Goal: Information Seeking & Learning: Learn about a topic

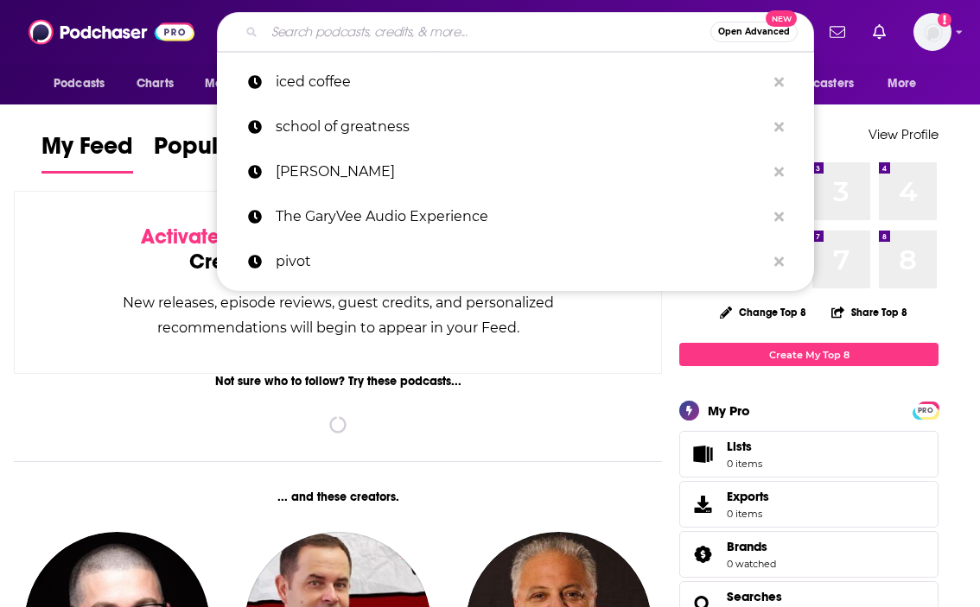
click at [326, 37] on input "Search podcasts, credits, & more..." at bounding box center [487, 32] width 446 height 28
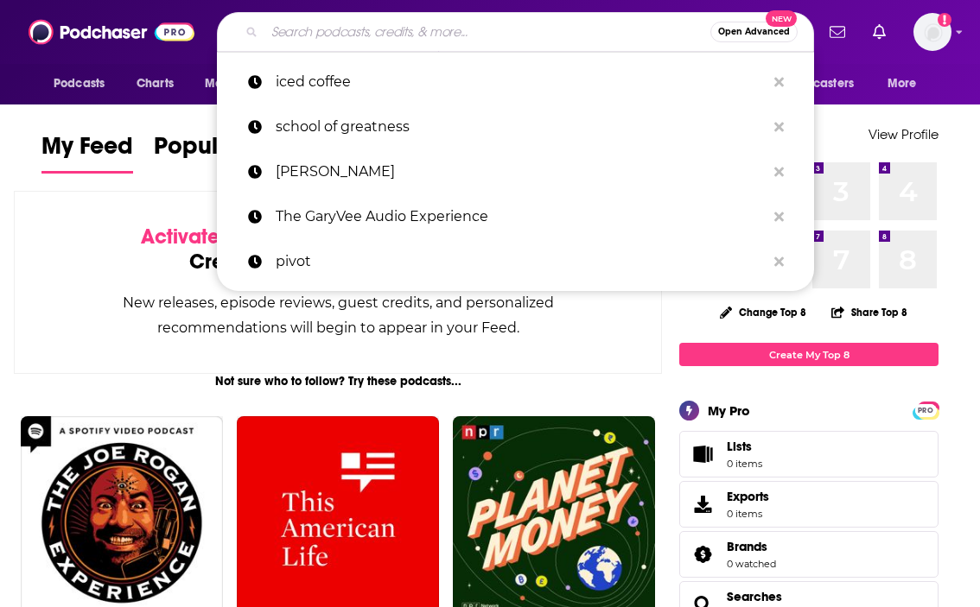
click at [338, 11] on div "Podcasts Charts Monitoring Open Advanced New iced coffee school of greatness [P…" at bounding box center [490, 32] width 980 height 64
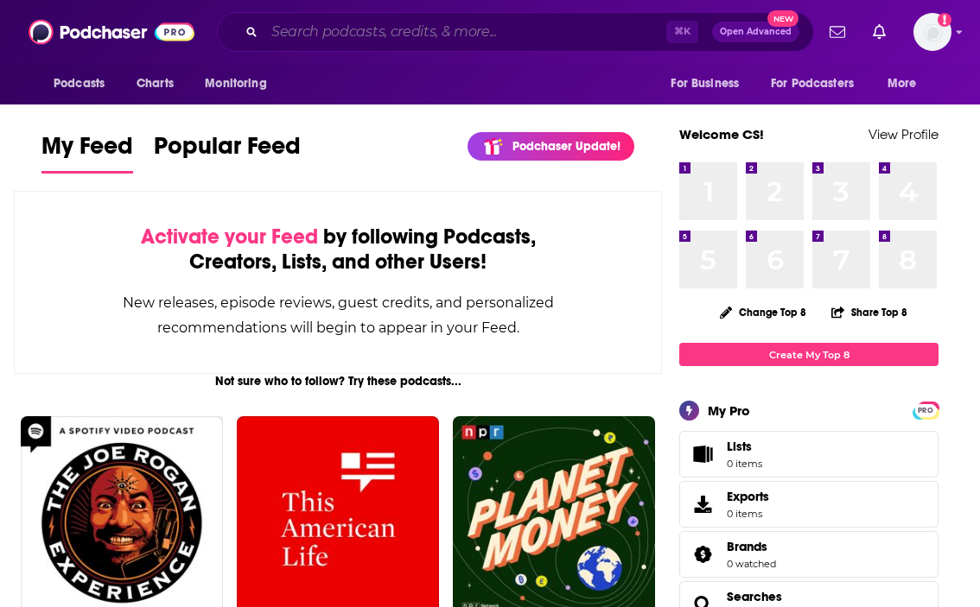
click at [344, 32] on input "Search podcasts, credits, & more..." at bounding box center [465, 32] width 402 height 28
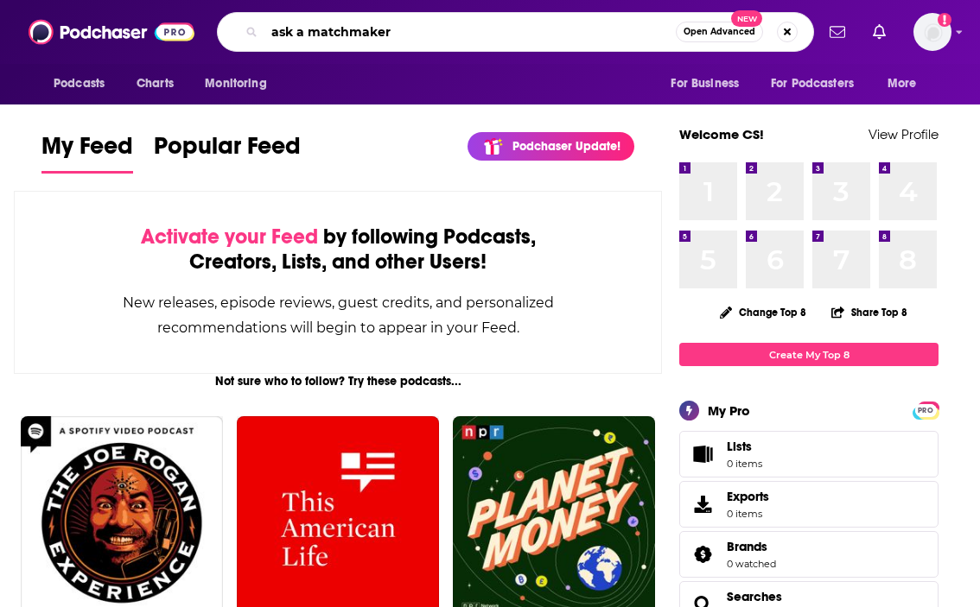
type input "ask a matchmaker"
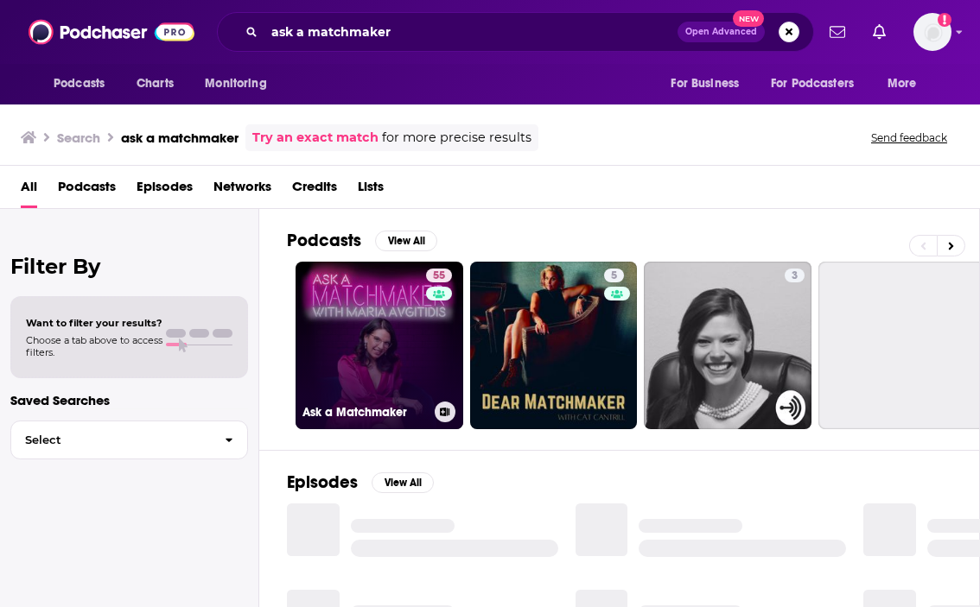
click at [340, 314] on link "55 Ask a Matchmaker" at bounding box center [379, 346] width 168 height 168
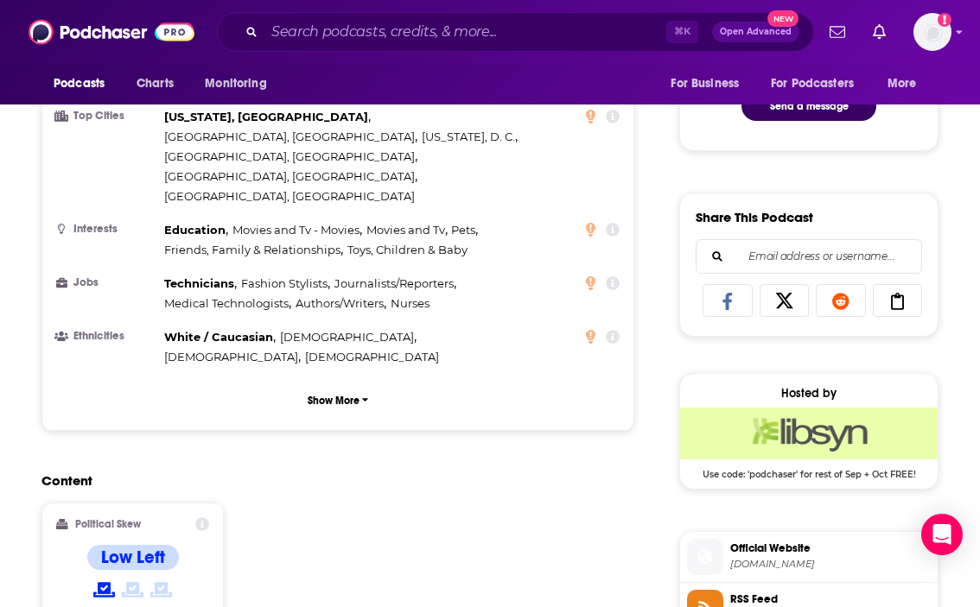
scroll to position [863, 0]
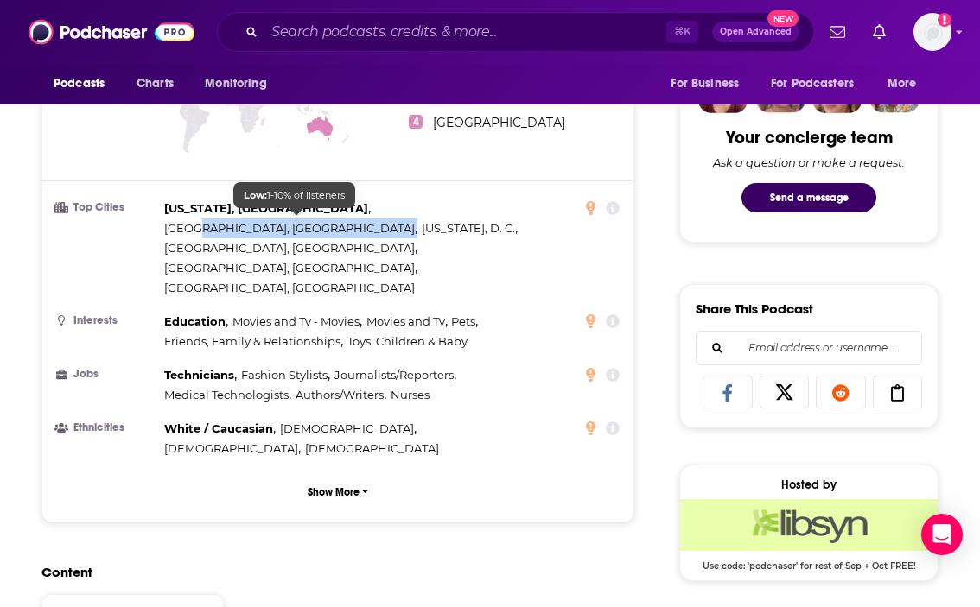
drag, startPoint x: 339, startPoint y: 221, endPoint x: 279, endPoint y: 205, distance: 61.8
click at [279, 205] on div "[US_STATE], [GEOGRAPHIC_DATA] , [GEOGRAPHIC_DATA], [GEOGRAPHIC_DATA] , [US_STAT…" at bounding box center [348, 248] width 369 height 99
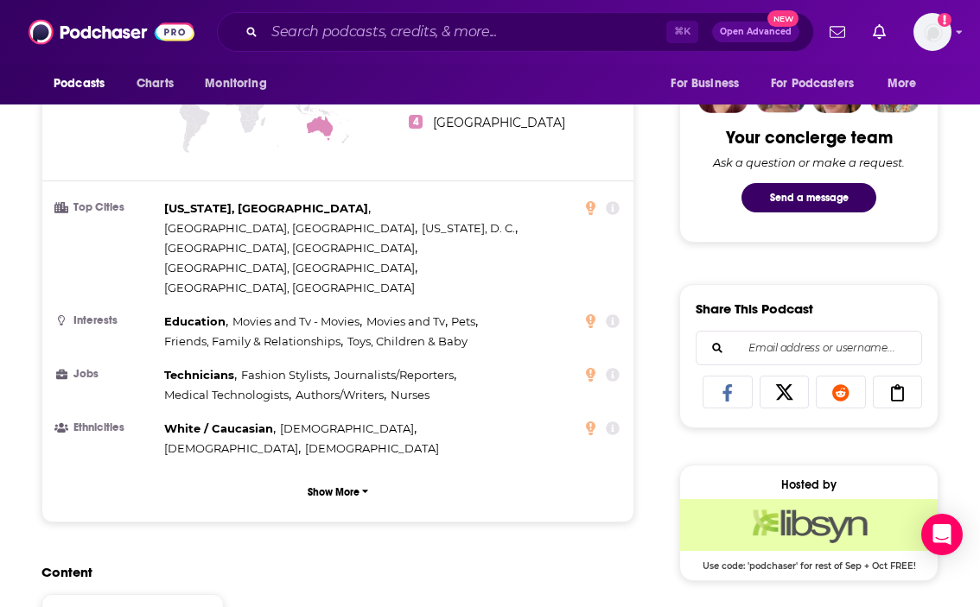
click at [143, 564] on h2 "Content" at bounding box center [330, 572] width 579 height 16
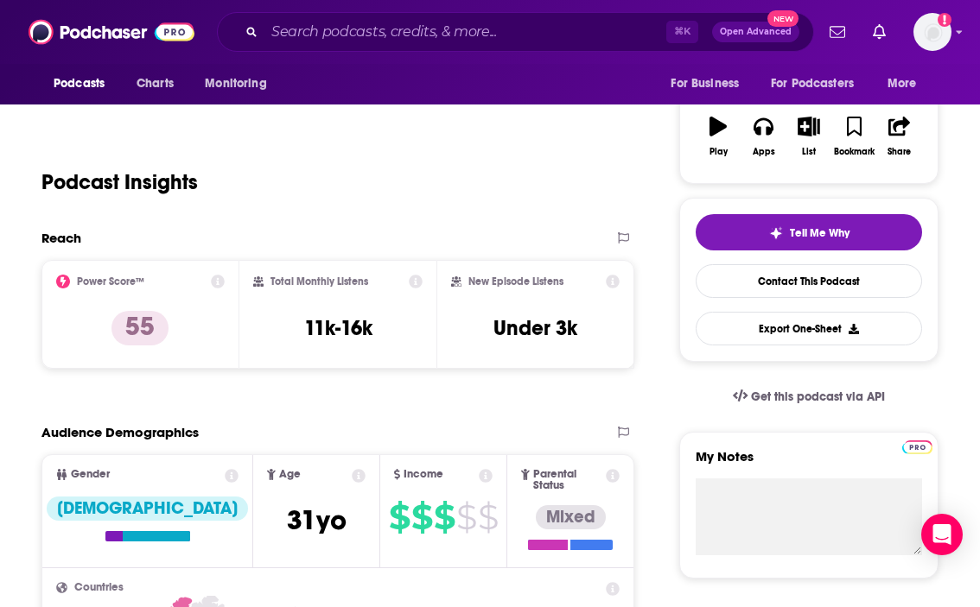
scroll to position [230, 0]
